Goal: Information Seeking & Learning: Find specific fact

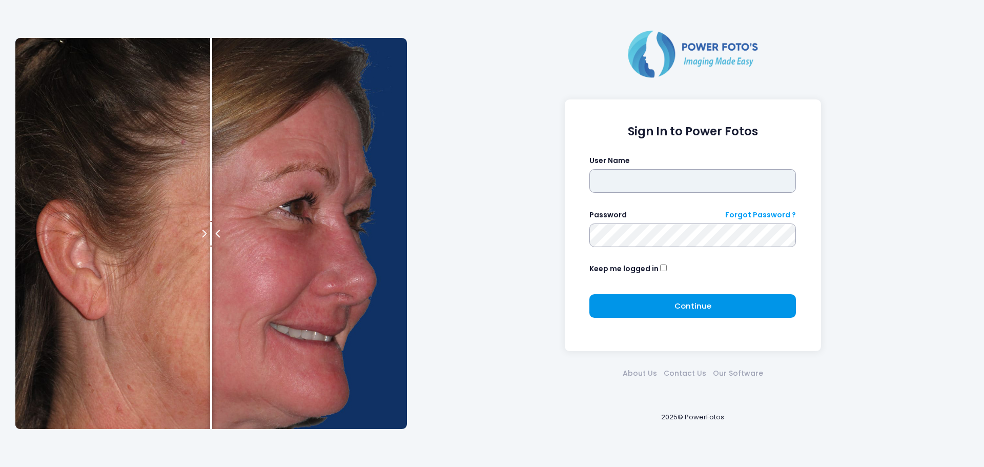
type input "**********"
click at [654, 303] on button "Continue Please wait..." at bounding box center [692, 306] width 206 height 24
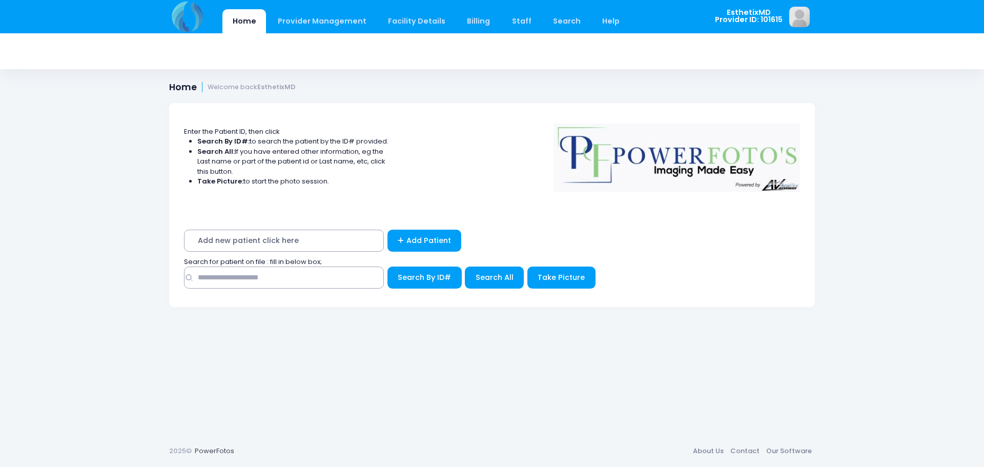
click at [236, 242] on span "Add new patient click here" at bounding box center [284, 241] width 200 height 22
click at [266, 241] on span "Add new patient click here" at bounding box center [284, 241] width 200 height 22
click at [264, 271] on input "text" at bounding box center [284, 277] width 200 height 22
type input "*******"
click at [495, 282] on span "Search All" at bounding box center [494, 277] width 38 height 10
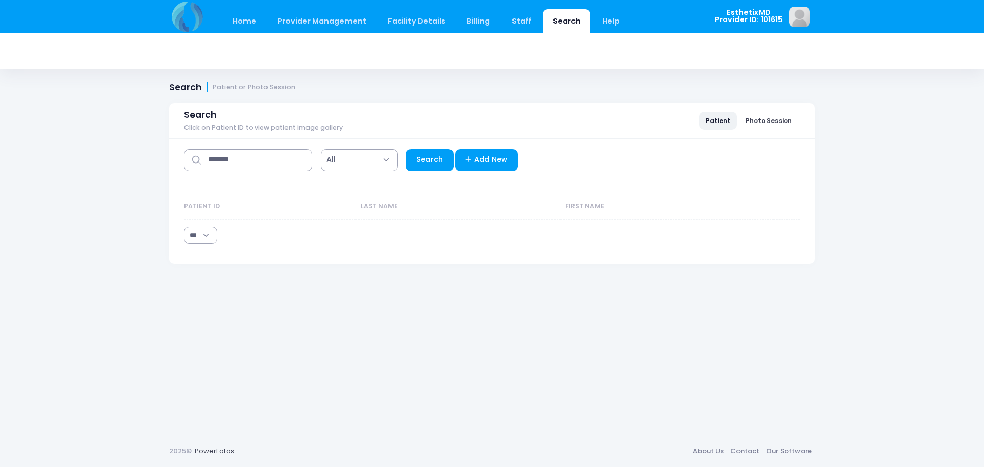
select select "***"
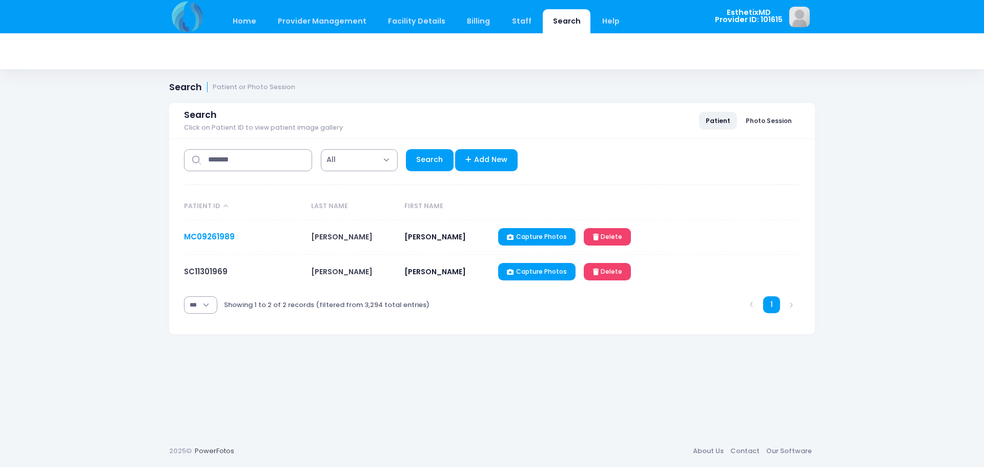
click at [205, 235] on link "MC09261989" at bounding box center [209, 236] width 51 height 11
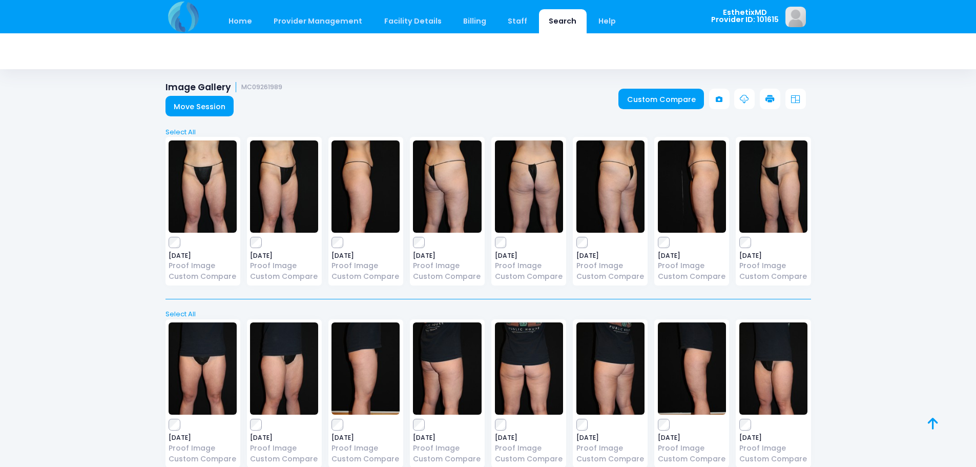
click at [211, 179] on img at bounding box center [203, 186] width 68 height 92
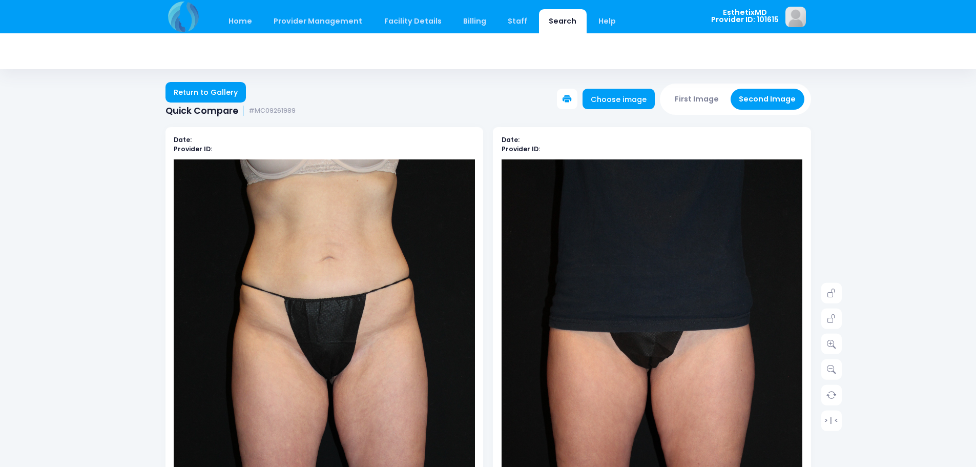
scroll to position [102, 0]
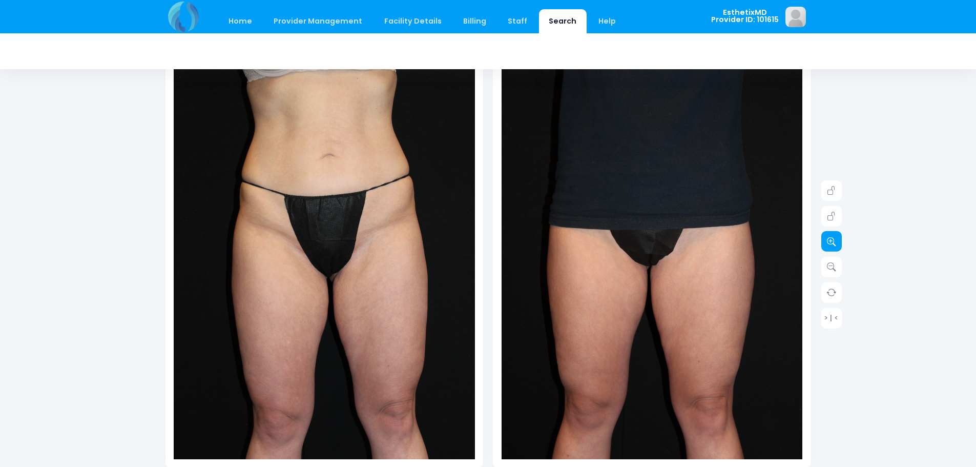
click at [830, 244] on icon at bounding box center [831, 241] width 9 height 9
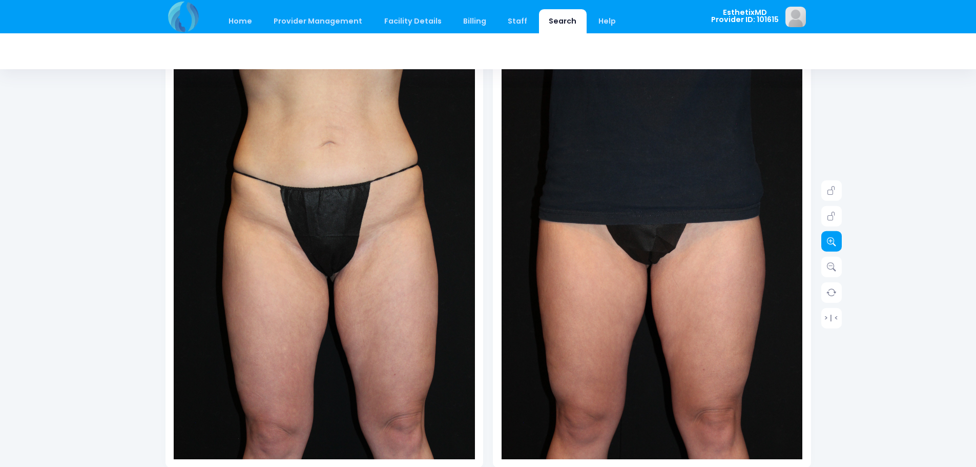
click at [830, 244] on icon at bounding box center [831, 241] width 9 height 9
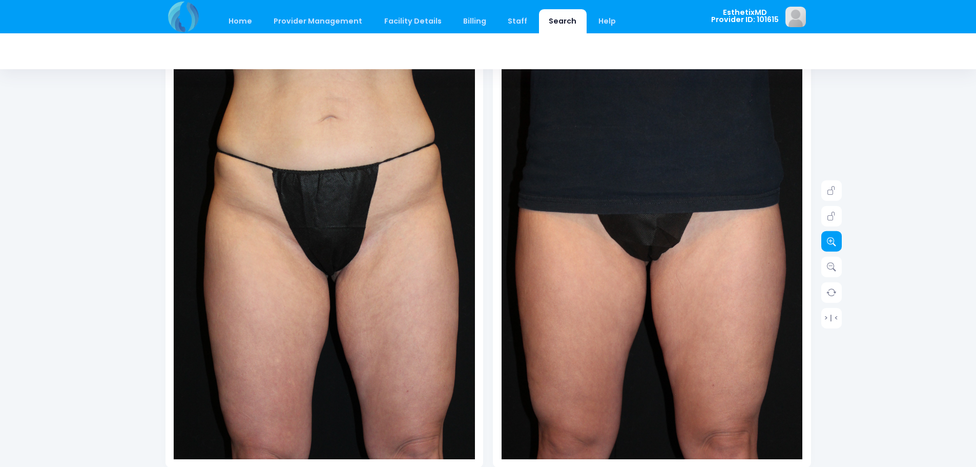
click at [830, 244] on icon at bounding box center [831, 241] width 9 height 9
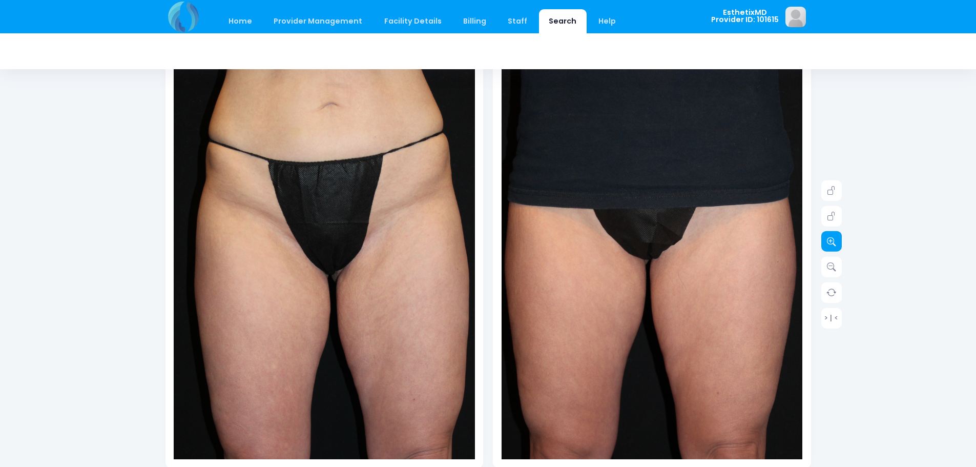
click at [830, 244] on icon at bounding box center [831, 241] width 9 height 9
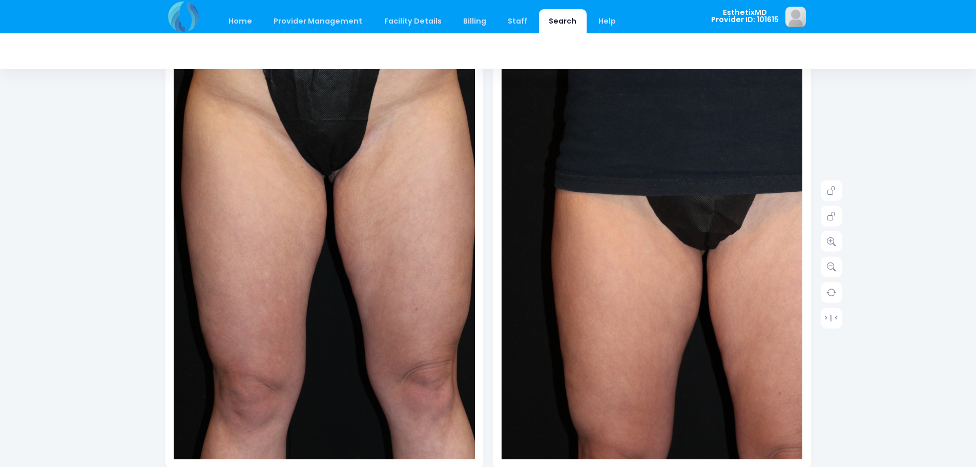
click at [332, 433] on img at bounding box center [320, 183] width 452 height 677
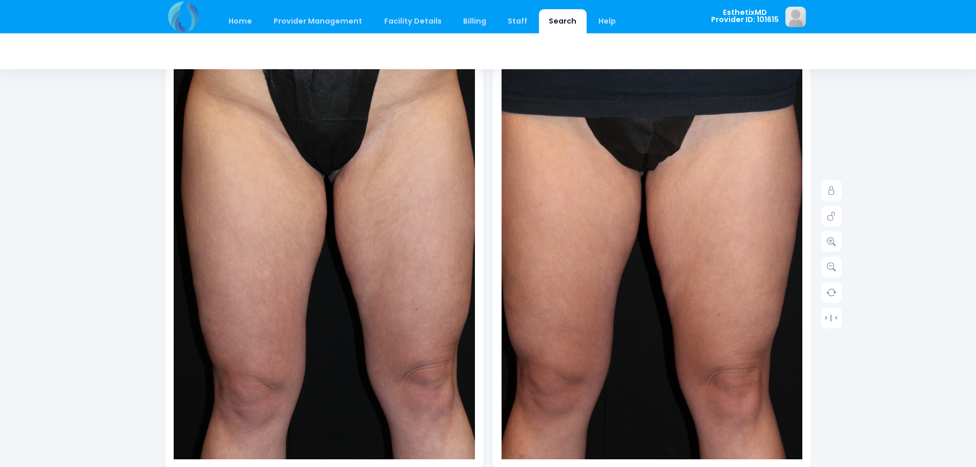
click at [660, 411] on img at bounding box center [648, 196] width 452 height 677
click at [837, 245] on link at bounding box center [831, 241] width 20 height 20
